Goal: Task Accomplishment & Management: Use online tool/utility

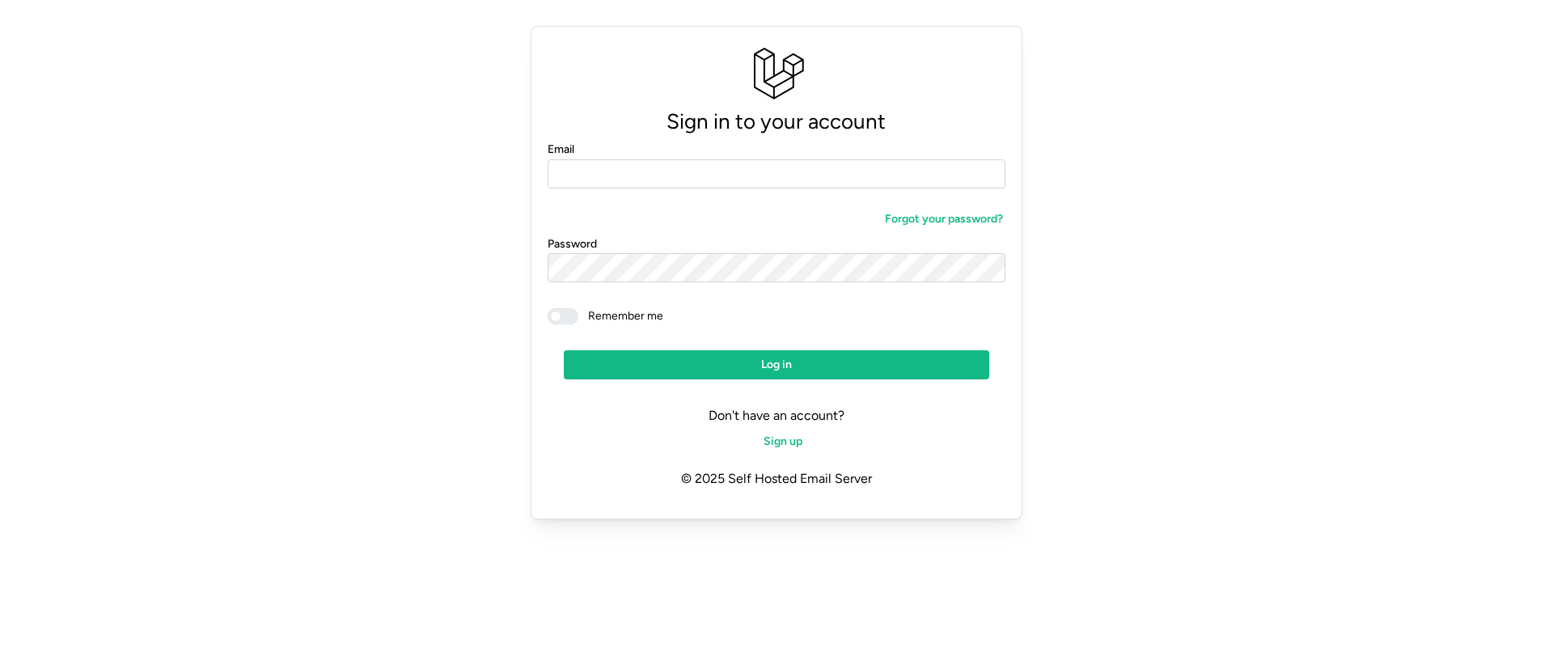
click at [0, 545] on com-1password-button at bounding box center [0, 545] width 0 height 0
click at [684, 176] on input "Email" at bounding box center [776, 173] width 458 height 29
type input "**********"
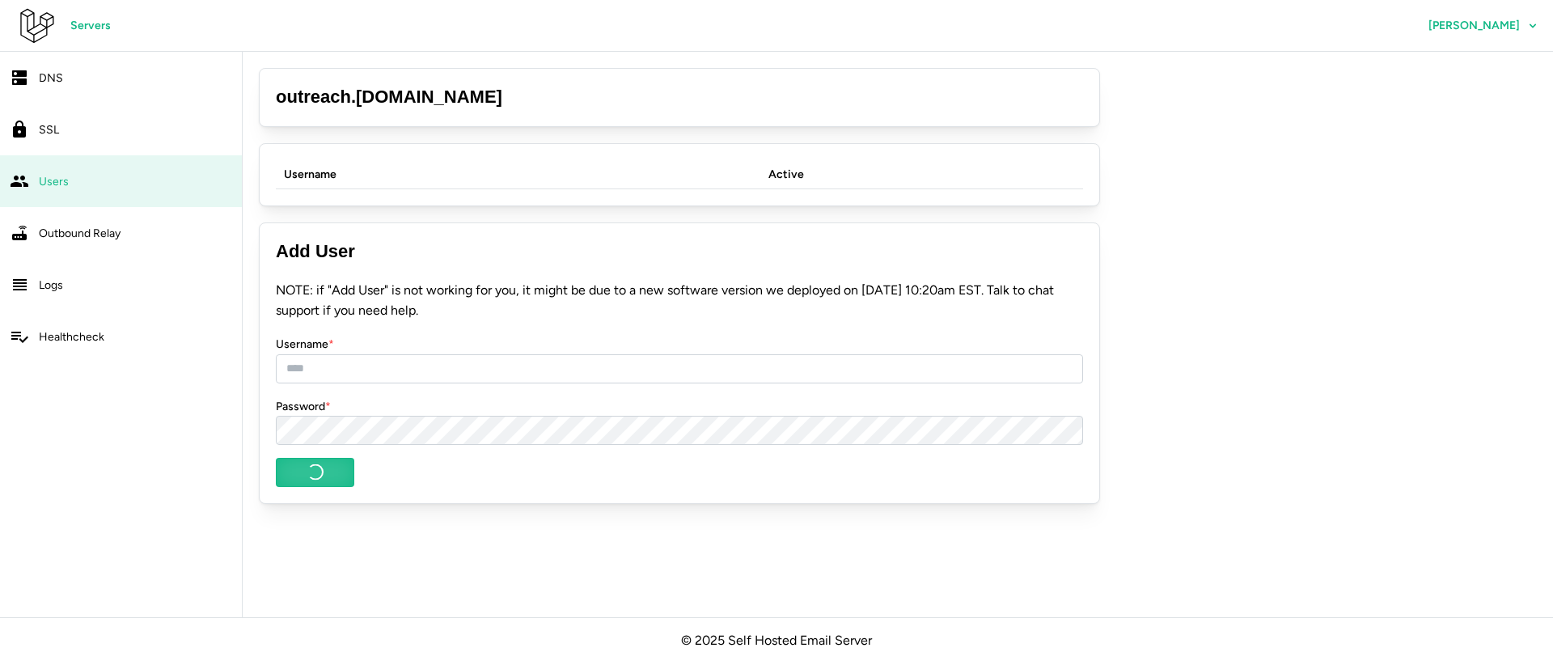
click at [74, 68] on div "DNS" at bounding box center [135, 78] width 193 height 20
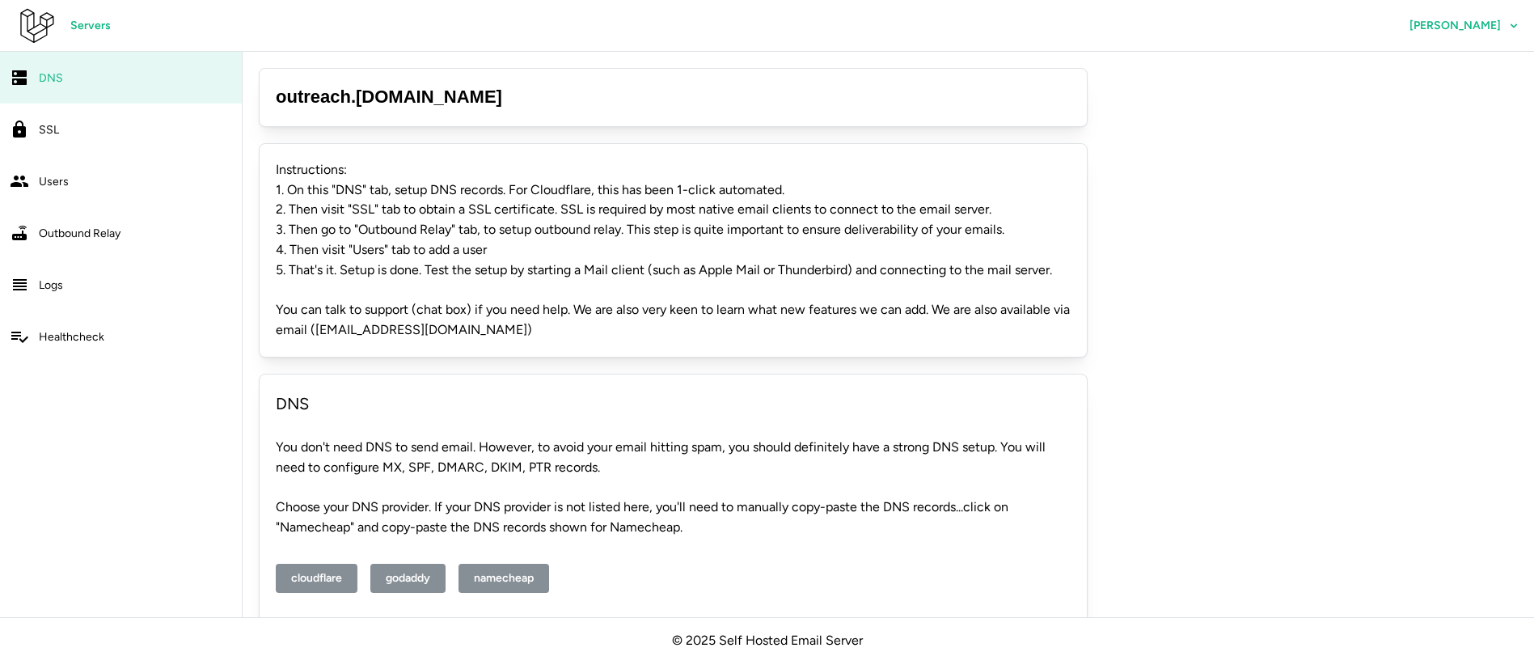
drag, startPoint x: 477, startPoint y: 95, endPoint x: 279, endPoint y: 95, distance: 198.1
click at [279, 95] on h3 "outreach . [DOMAIN_NAME]" at bounding box center [673, 97] width 795 height 25
copy h3 "outreach . [DOMAIN_NAME]"
click at [653, 55] on div "outreach . [DOMAIN_NAME] Instructions: 1. On this "DNS" tab, setup DNS records.…" at bounding box center [673, 352] width 861 height 600
